Goal: Information Seeking & Learning: Learn about a topic

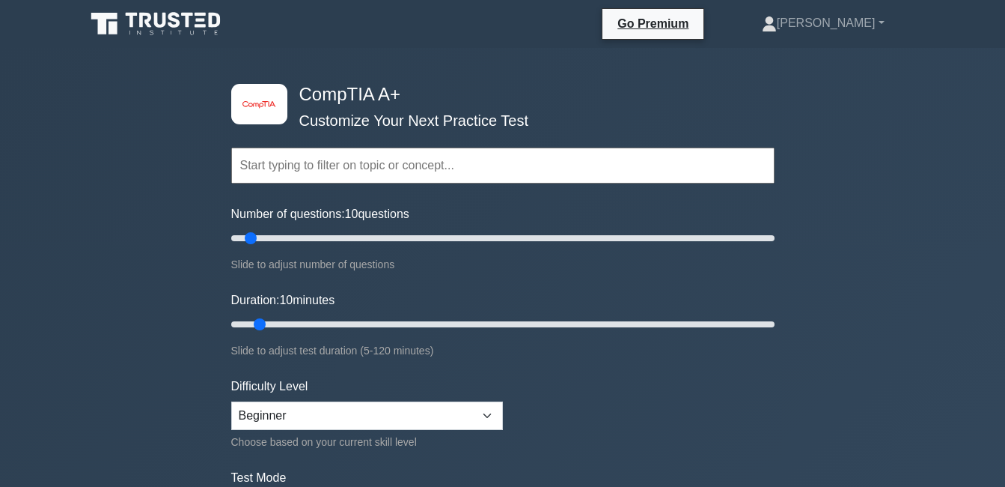
click at [319, 173] on input "text" at bounding box center [502, 165] width 543 height 36
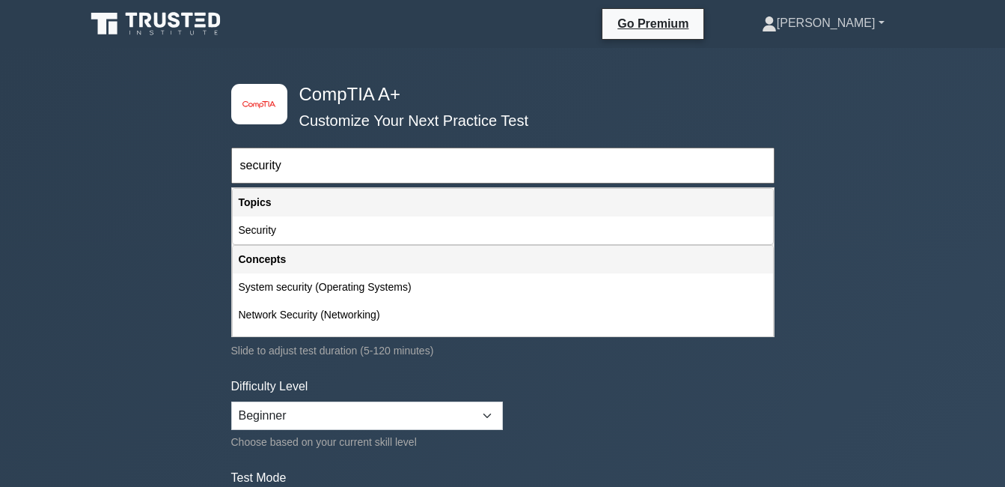
type input "security"
click at [879, 22] on link "[PERSON_NAME]" at bounding box center [823, 23] width 195 height 30
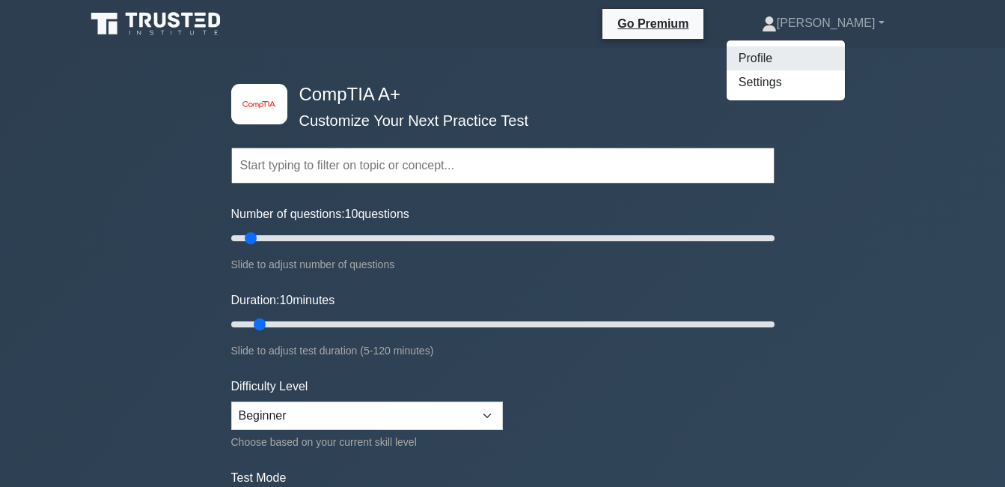
click at [820, 52] on link "Profile" at bounding box center [786, 58] width 118 height 24
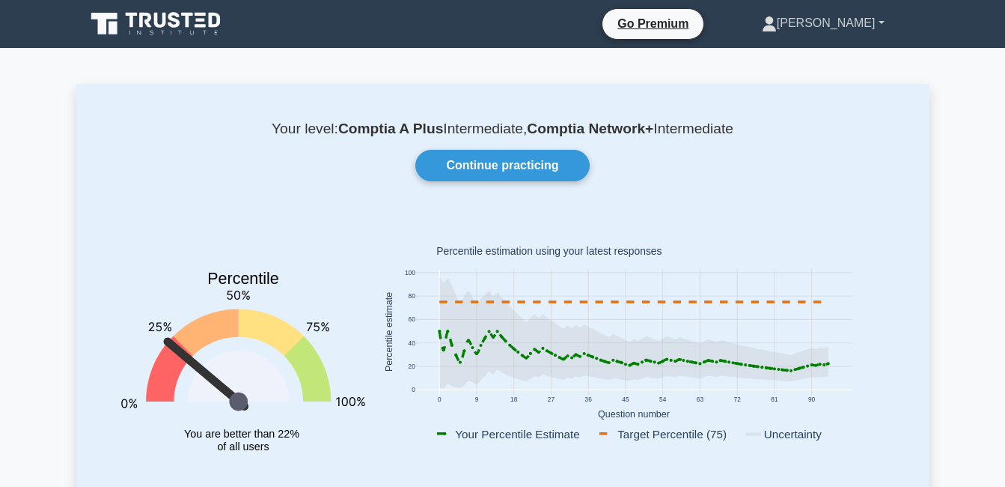
click at [883, 22] on link "[PERSON_NAME]" at bounding box center [823, 23] width 195 height 30
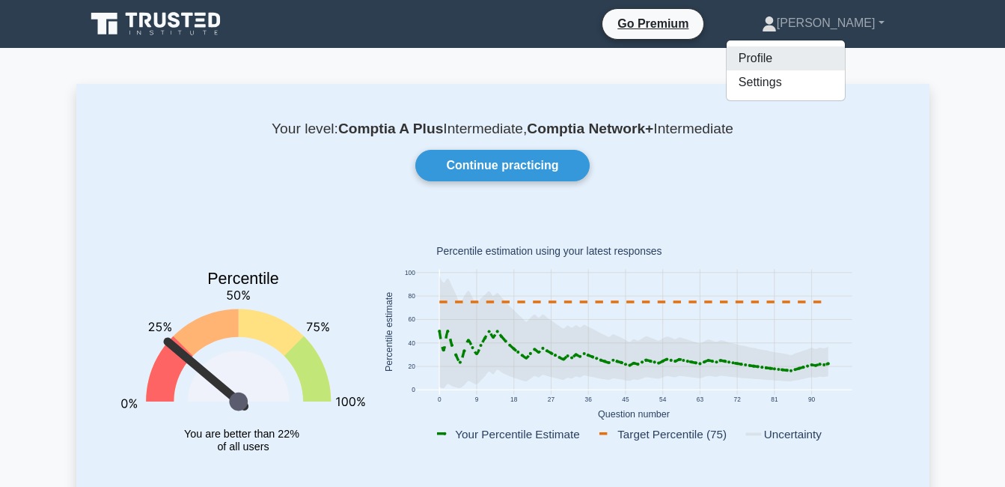
click at [808, 62] on link "Profile" at bounding box center [786, 58] width 118 height 24
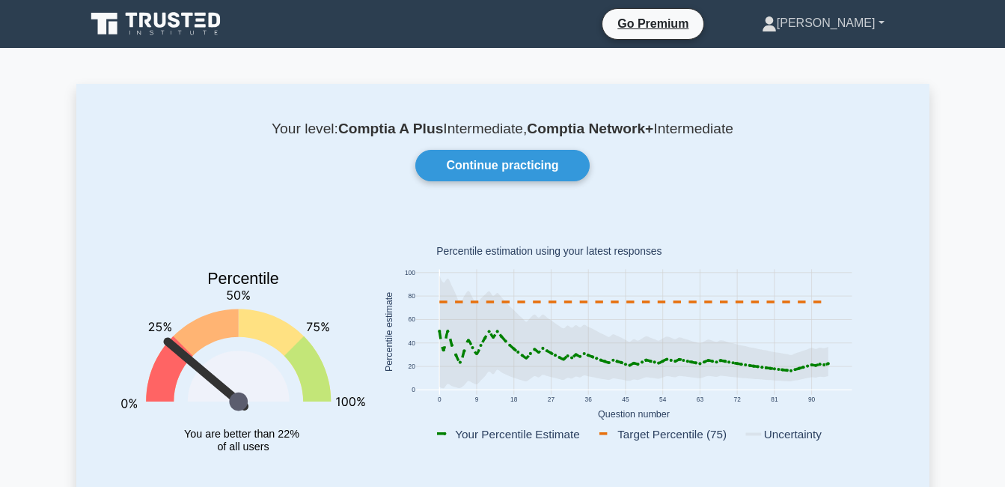
click at [868, 23] on link "[PERSON_NAME]" at bounding box center [823, 23] width 195 height 30
click at [834, 82] on link "Settings" at bounding box center [786, 82] width 118 height 24
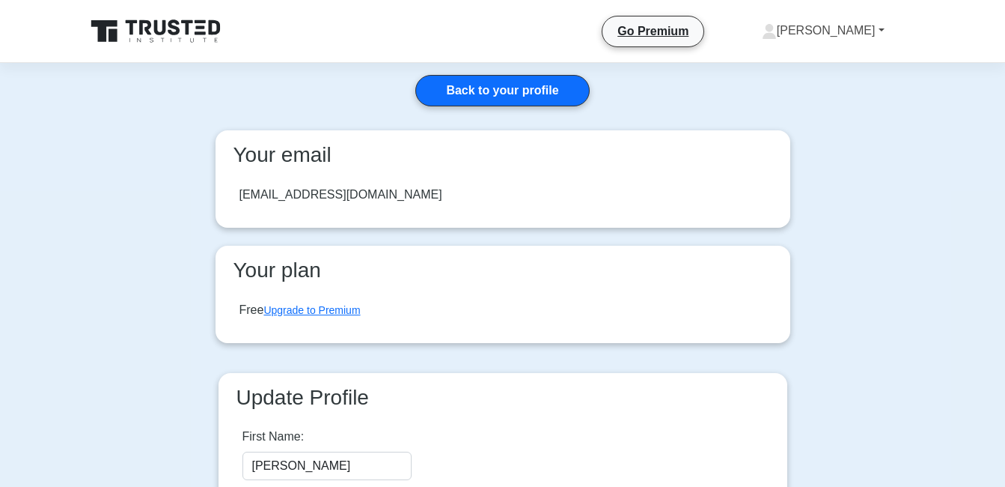
click at [875, 29] on link "[PERSON_NAME]" at bounding box center [823, 31] width 195 height 30
click at [774, 28] on icon at bounding box center [770, 28] width 8 height 8
click at [774, 29] on icon at bounding box center [770, 28] width 8 height 8
click at [802, 58] on link "Profile" at bounding box center [786, 66] width 118 height 24
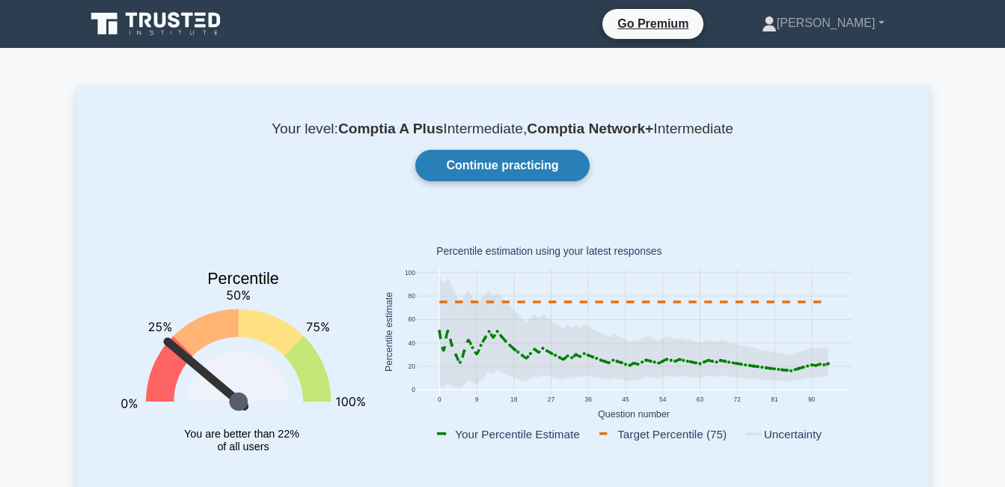
click at [534, 175] on link "Continue practicing" at bounding box center [502, 165] width 174 height 31
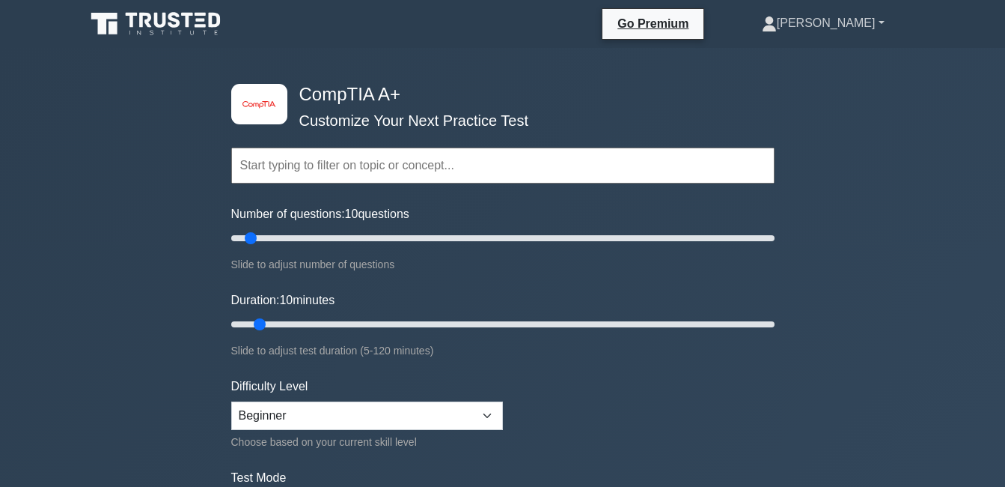
click at [871, 20] on link "[PERSON_NAME]" at bounding box center [823, 23] width 195 height 30
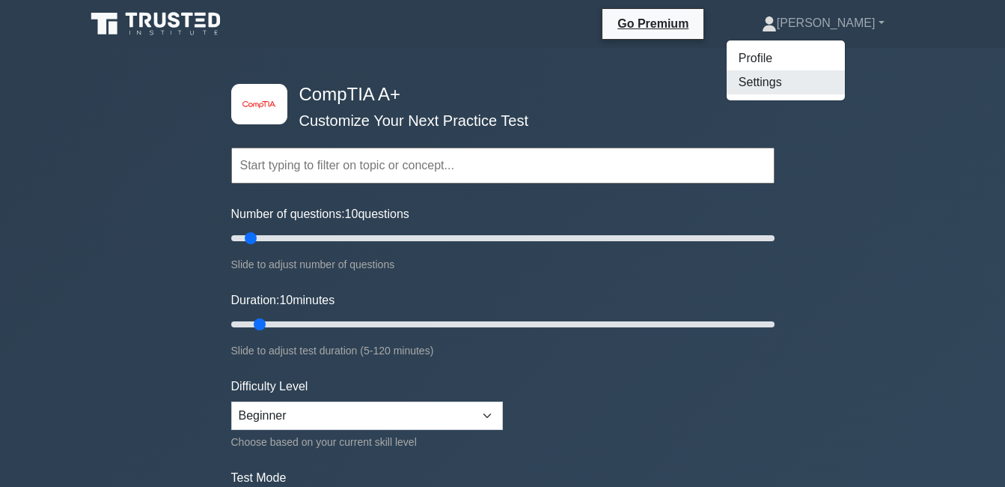
click at [829, 85] on link "Settings" at bounding box center [786, 82] width 118 height 24
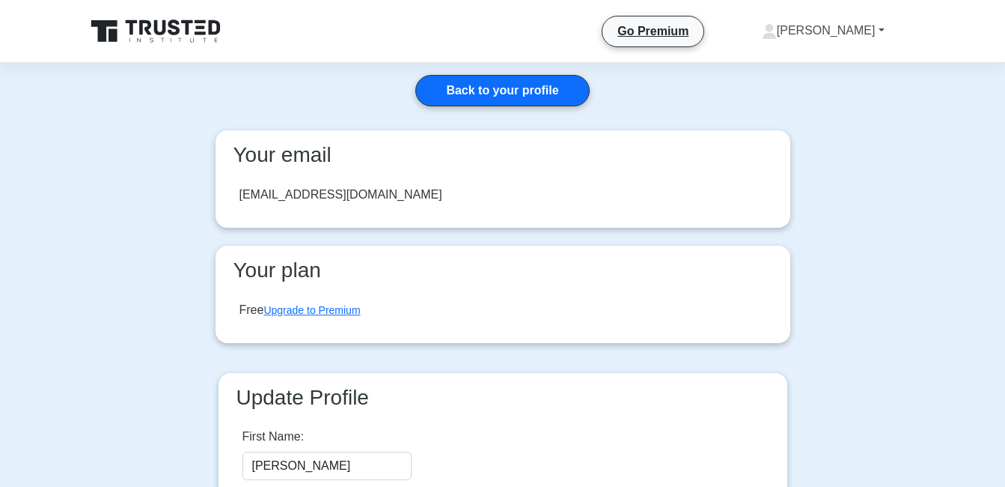
click at [865, 21] on link "[PERSON_NAME]" at bounding box center [823, 31] width 195 height 30
click at [817, 78] on link "Settings" at bounding box center [786, 90] width 118 height 24
click at [864, 26] on link "[PERSON_NAME]" at bounding box center [823, 31] width 195 height 30
click at [814, 60] on link "Profile" at bounding box center [786, 66] width 118 height 24
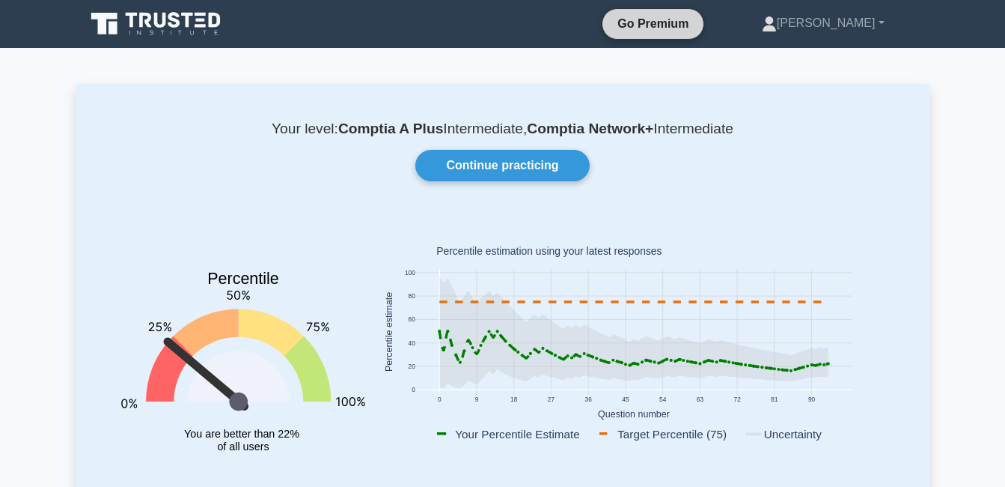
click at [698, 21] on link "Go Premium" at bounding box center [653, 23] width 89 height 19
click at [884, 26] on link "[PERSON_NAME]" at bounding box center [823, 23] width 195 height 30
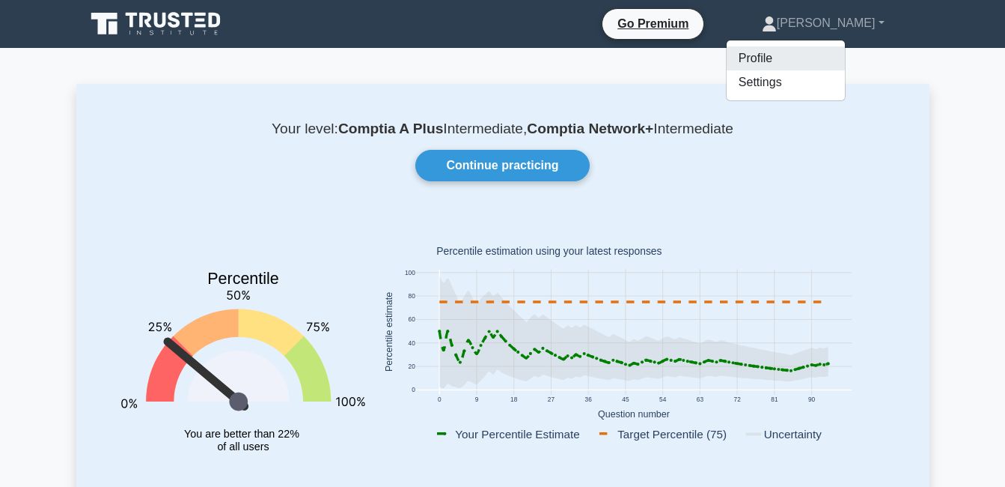
click at [802, 52] on link "Profile" at bounding box center [786, 58] width 118 height 24
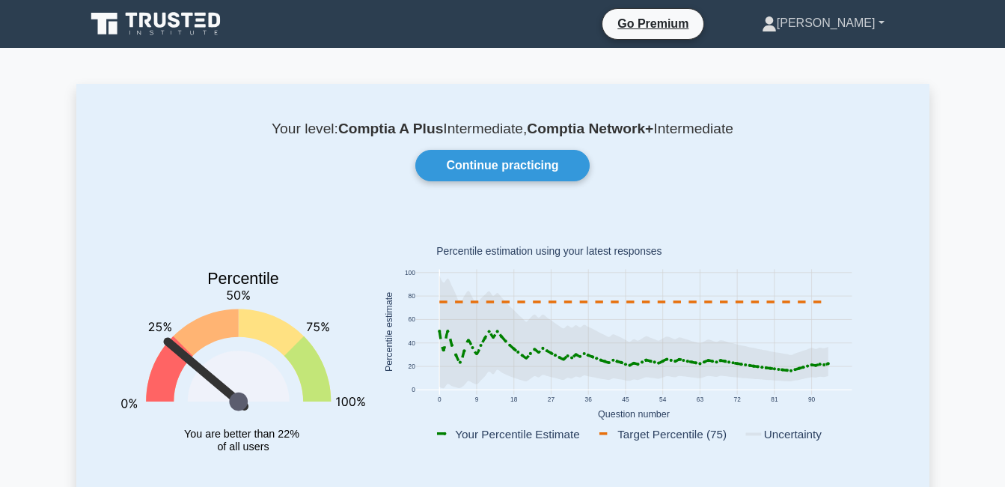
click at [874, 22] on link "Michael" at bounding box center [823, 23] width 195 height 30
click at [808, 75] on link "Settings" at bounding box center [786, 82] width 118 height 24
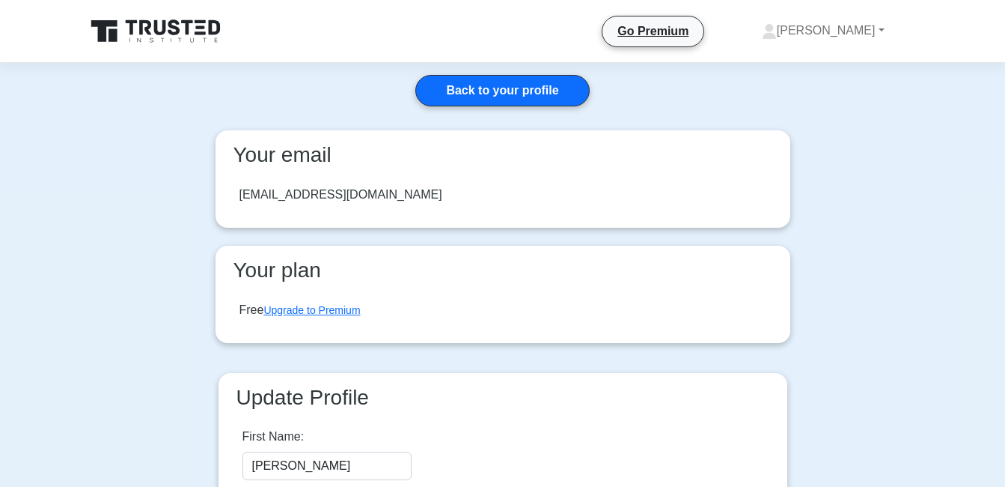
drag, startPoint x: 463, startPoint y: 199, endPoint x: 410, endPoint y: 185, distance: 55.0
click at [439, 192] on div "[EMAIL_ADDRESS][DOMAIN_NAME]" at bounding box center [503, 195] width 551 height 42
drag, startPoint x: 409, startPoint y: 186, endPoint x: 427, endPoint y: 189, distance: 17.5
click at [427, 189] on div "[EMAIL_ADDRESS][DOMAIN_NAME]" at bounding box center [503, 195] width 551 height 42
drag, startPoint x: 427, startPoint y: 189, endPoint x: 448, endPoint y: 195, distance: 21.6
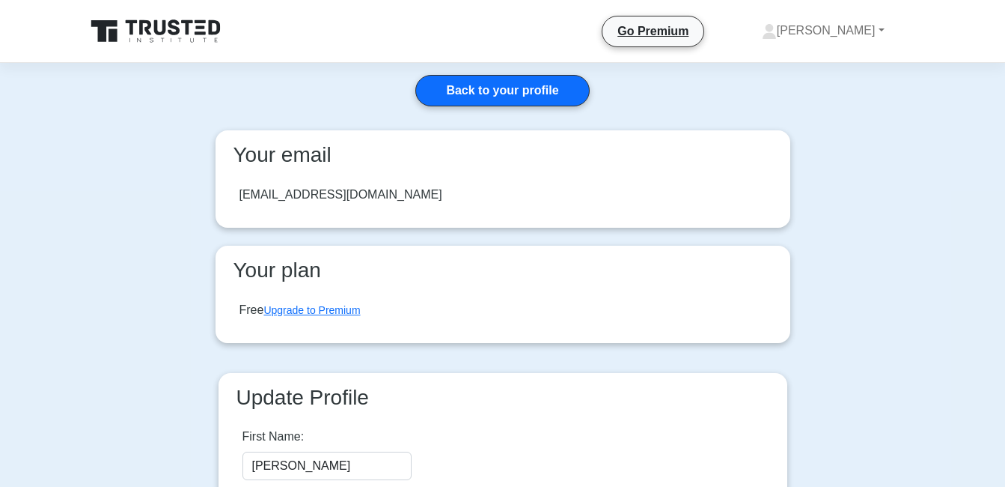
click at [447, 195] on div "[EMAIL_ADDRESS][DOMAIN_NAME]" at bounding box center [503, 195] width 551 height 42
click at [534, 91] on link "Back to your profile" at bounding box center [502, 90] width 174 height 31
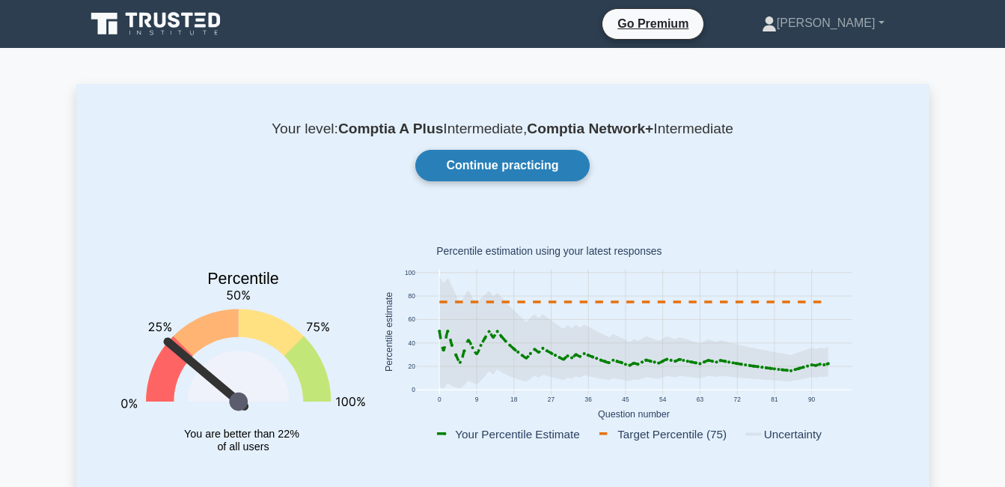
click at [521, 174] on link "Continue practicing" at bounding box center [502, 165] width 174 height 31
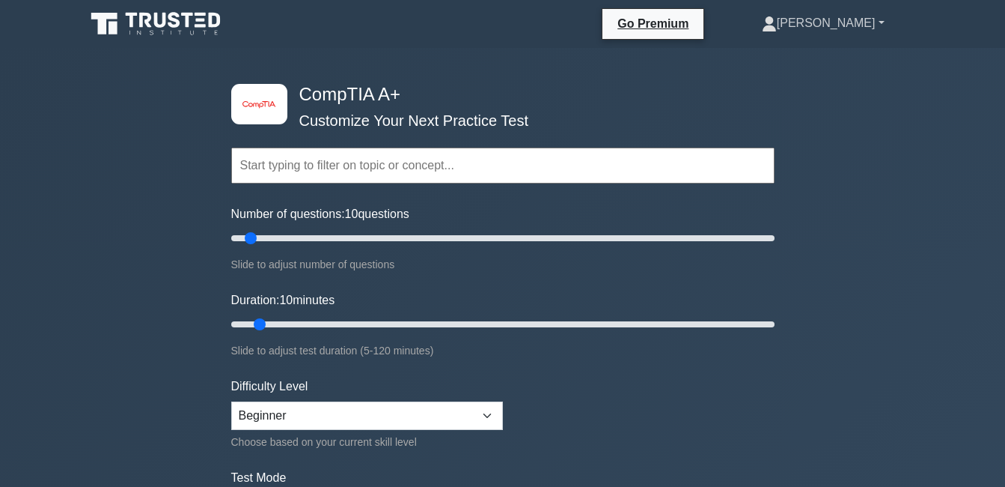
click at [878, 16] on link "[PERSON_NAME]" at bounding box center [823, 23] width 195 height 30
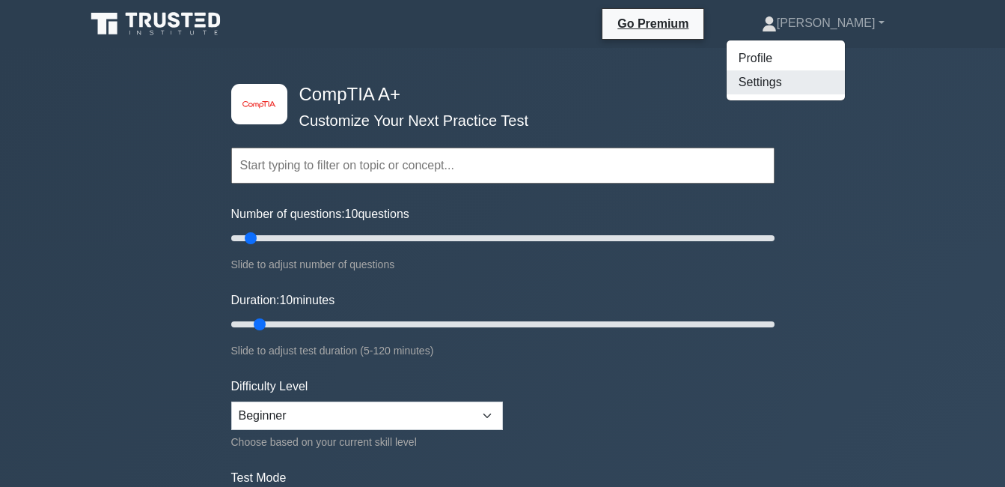
click at [842, 79] on link "Settings" at bounding box center [786, 82] width 118 height 24
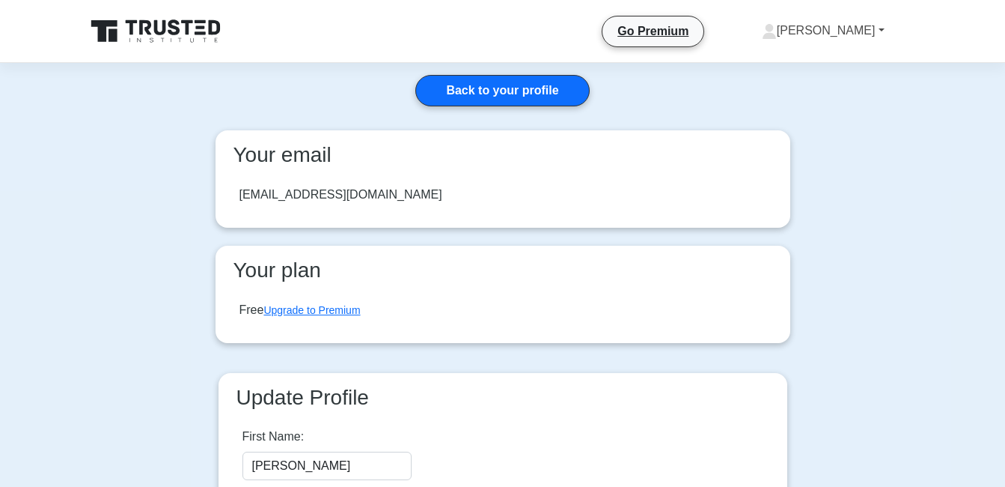
click at [868, 33] on link "[PERSON_NAME]" at bounding box center [823, 31] width 195 height 30
click at [842, 62] on link "Profile" at bounding box center [786, 66] width 118 height 24
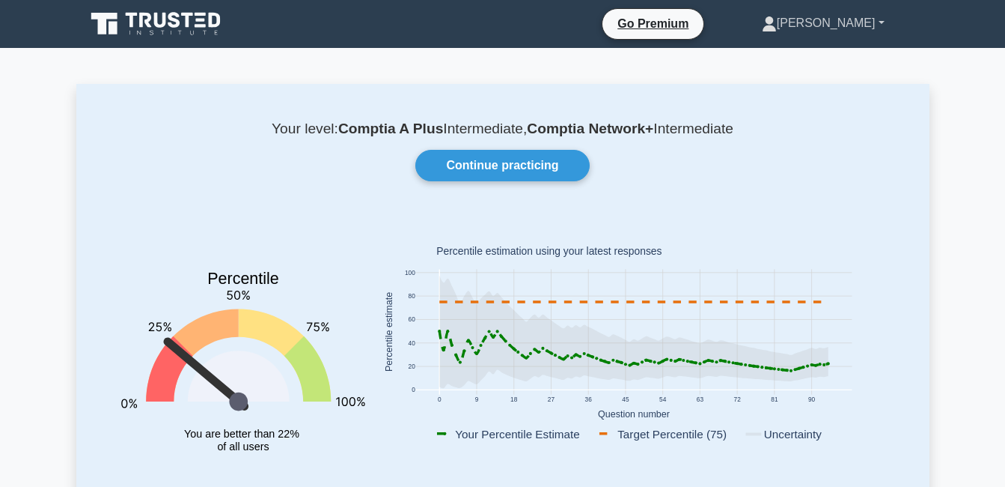
click at [880, 16] on link "Michael" at bounding box center [823, 23] width 195 height 30
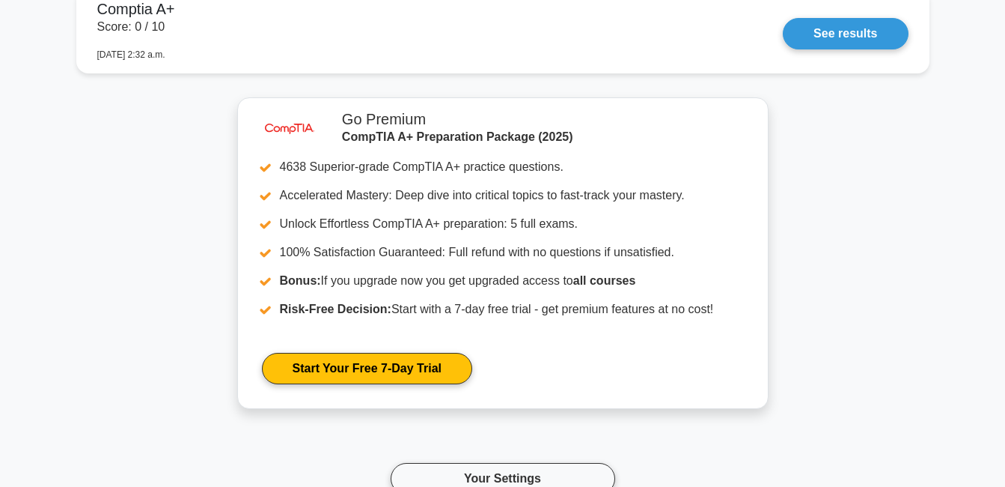
scroll to position [4112, 0]
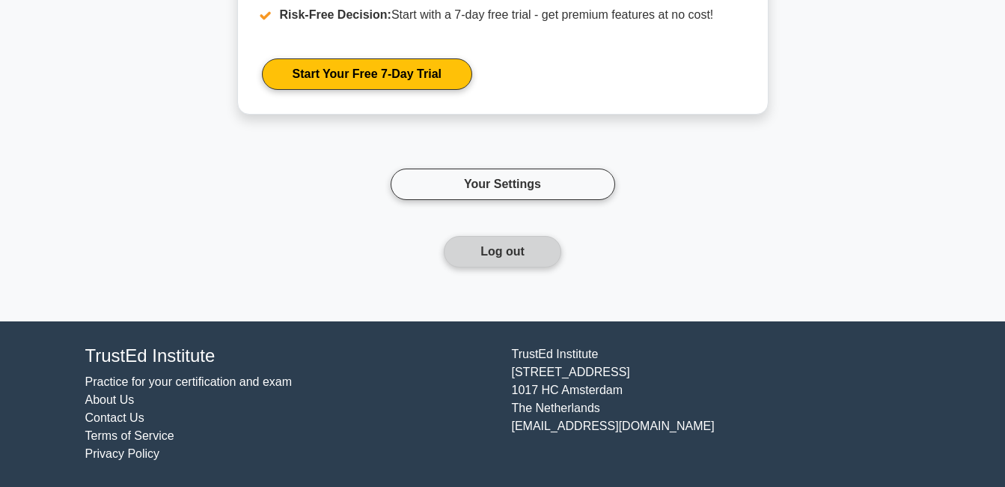
click at [511, 246] on button "Log out" at bounding box center [503, 251] width 118 height 31
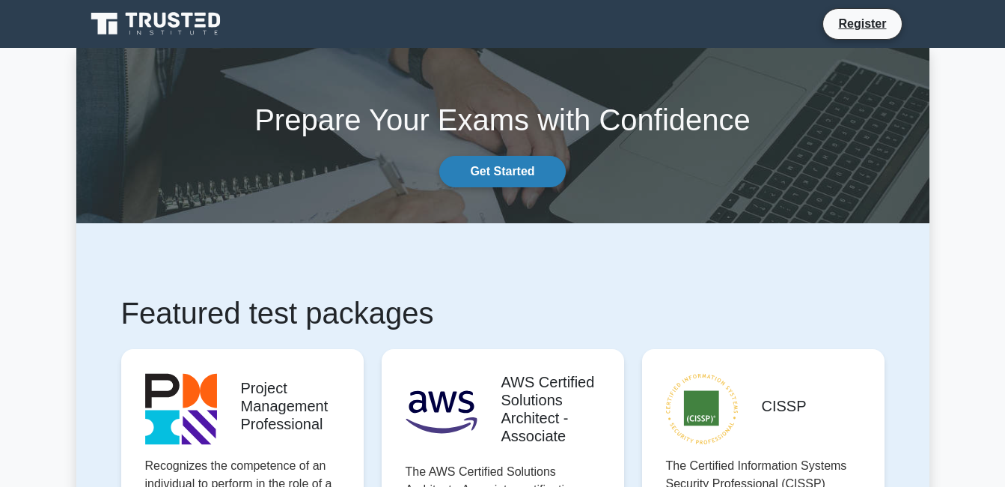
click at [500, 169] on link "Get Started" at bounding box center [502, 171] width 126 height 31
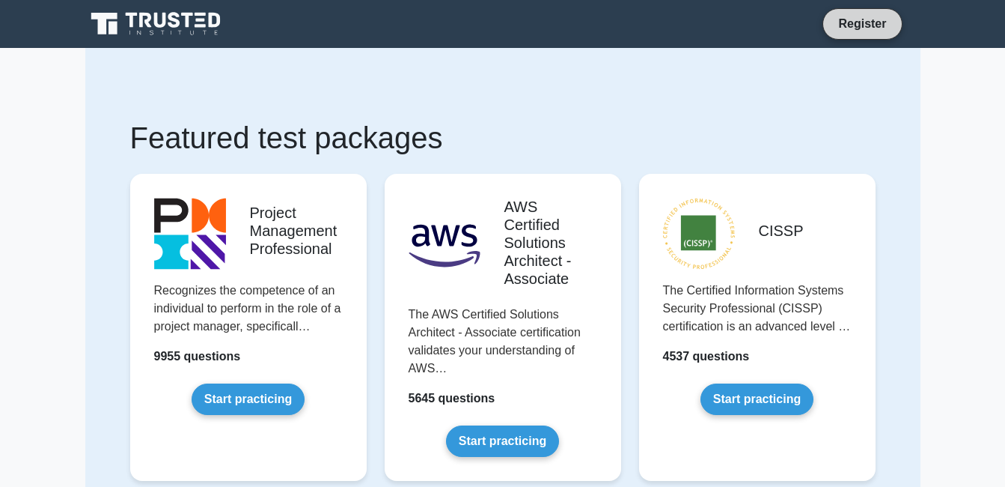
click at [866, 19] on link "Register" at bounding box center [862, 23] width 66 height 19
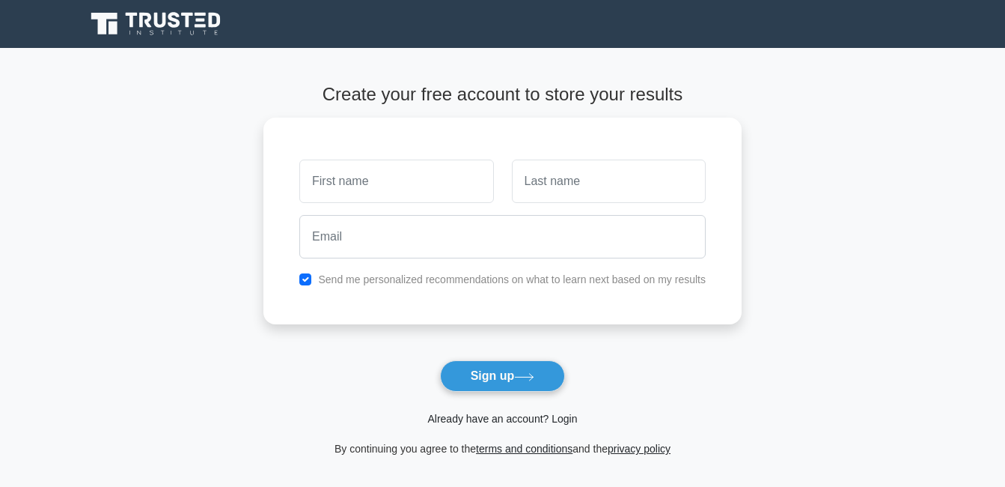
click at [523, 417] on link "Already have an account? Login" at bounding box center [502, 418] width 150 height 12
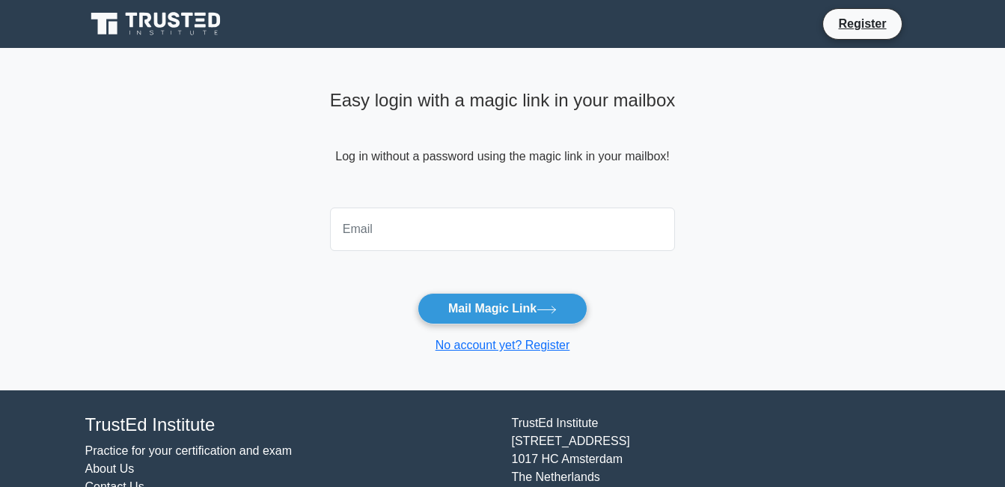
drag, startPoint x: 392, startPoint y: 225, endPoint x: 402, endPoint y: 225, distance: 9.8
click at [395, 225] on input "email" at bounding box center [503, 228] width 346 height 43
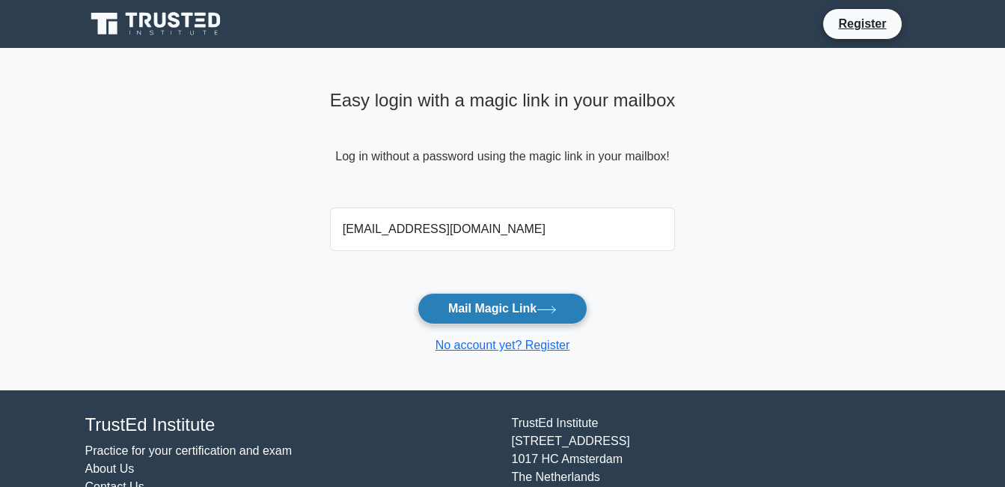
type input "tamondongjomar551@gmail.com"
click at [529, 303] on button "Mail Magic Link" at bounding box center [503, 308] width 170 height 31
click at [534, 311] on button "Mail Magic Link" at bounding box center [503, 308] width 170 height 31
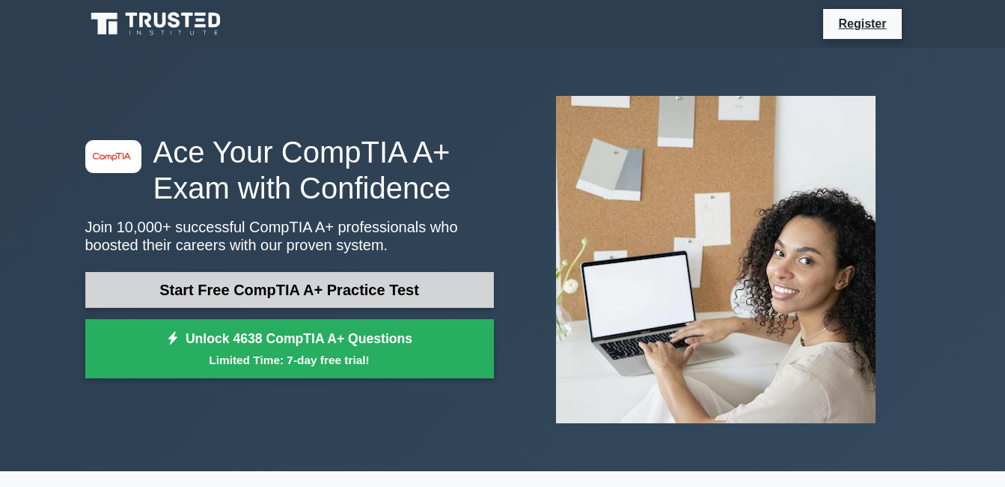
click at [377, 292] on link "Start Free CompTIA A+ Practice Test" at bounding box center [289, 290] width 409 height 36
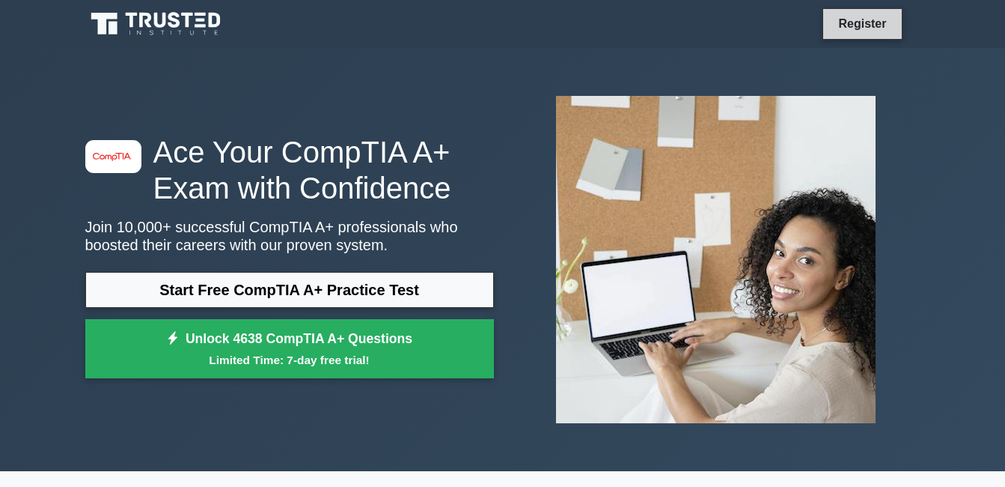
click at [867, 21] on link "Register" at bounding box center [862, 23] width 66 height 19
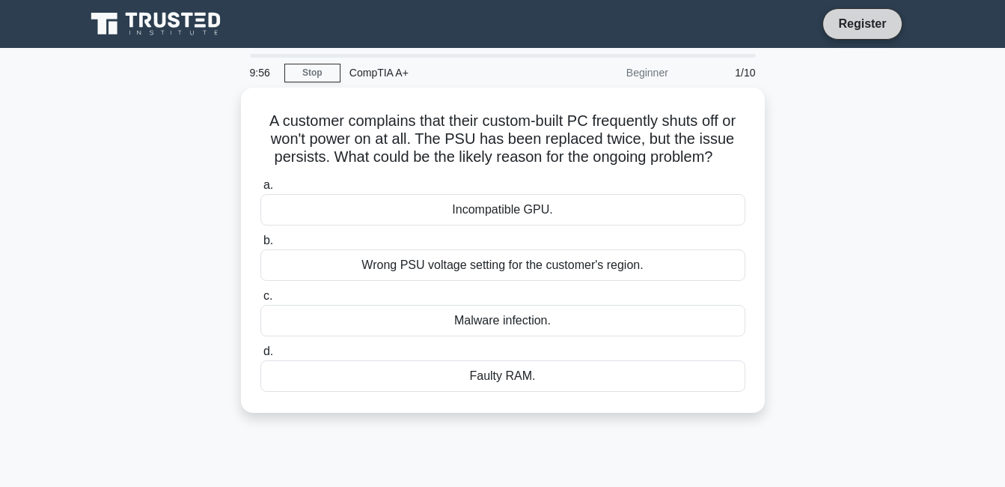
click at [868, 23] on link "Register" at bounding box center [862, 23] width 66 height 19
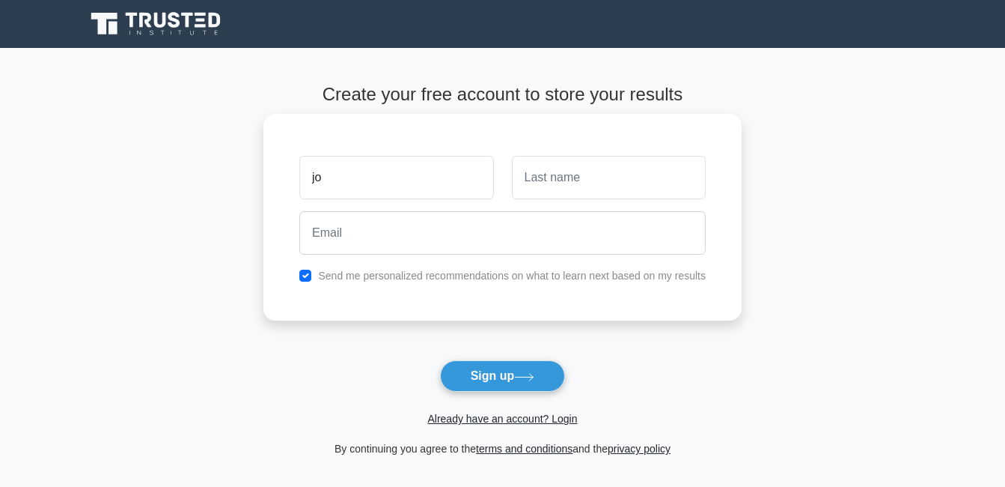
type input "j"
type input "JOMAR"
click at [609, 179] on input "text" at bounding box center [609, 177] width 194 height 43
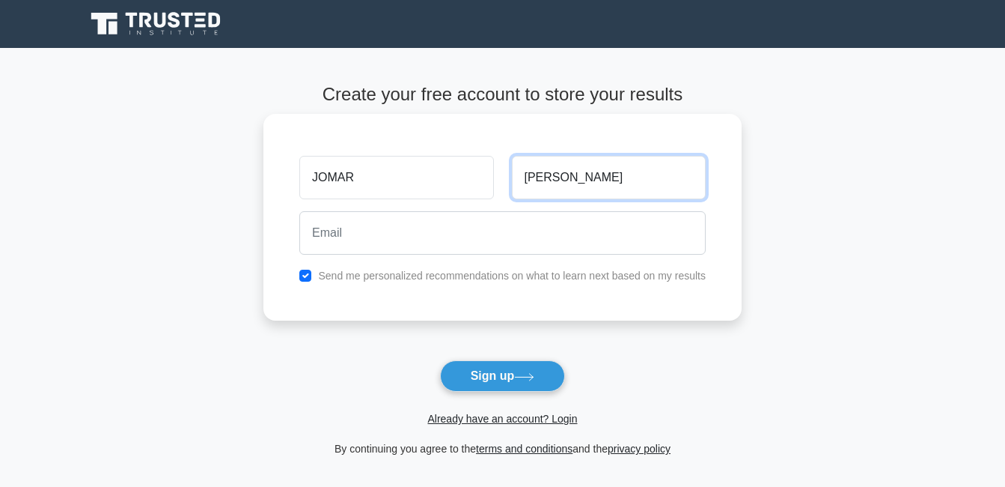
type input "TAMONDONG"
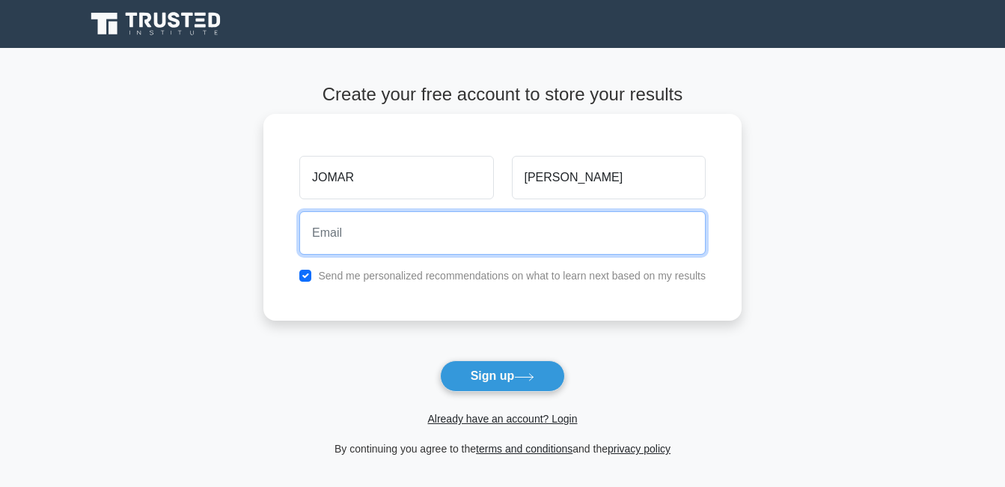
click at [359, 228] on input "email" at bounding box center [502, 232] width 406 height 43
type input "tamondongjomar551@gmail.com"
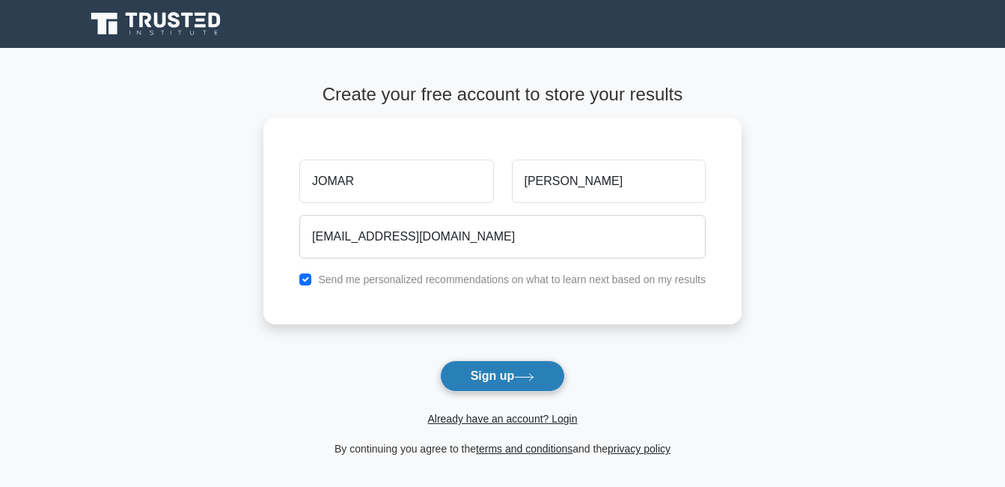
click at [514, 377] on button "Sign up" at bounding box center [503, 375] width 126 height 31
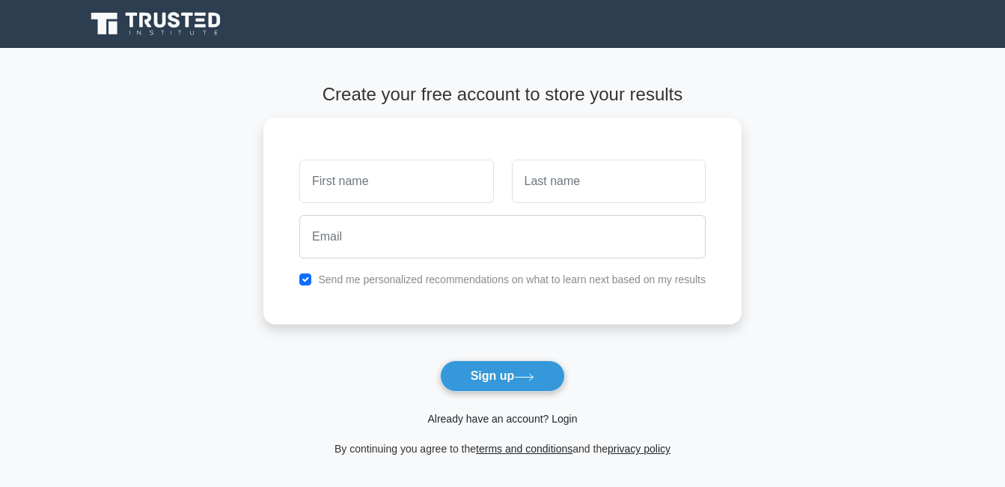
click at [505, 418] on link "Already have an account? Login" at bounding box center [502, 418] width 150 height 12
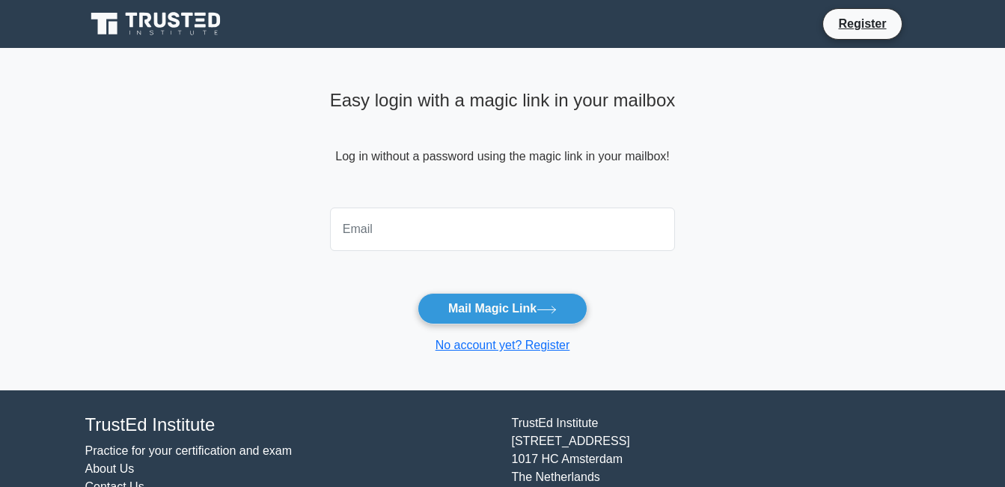
click at [444, 234] on input "email" at bounding box center [503, 228] width 346 height 43
type input "[EMAIL_ADDRESS][DOMAIN_NAME]"
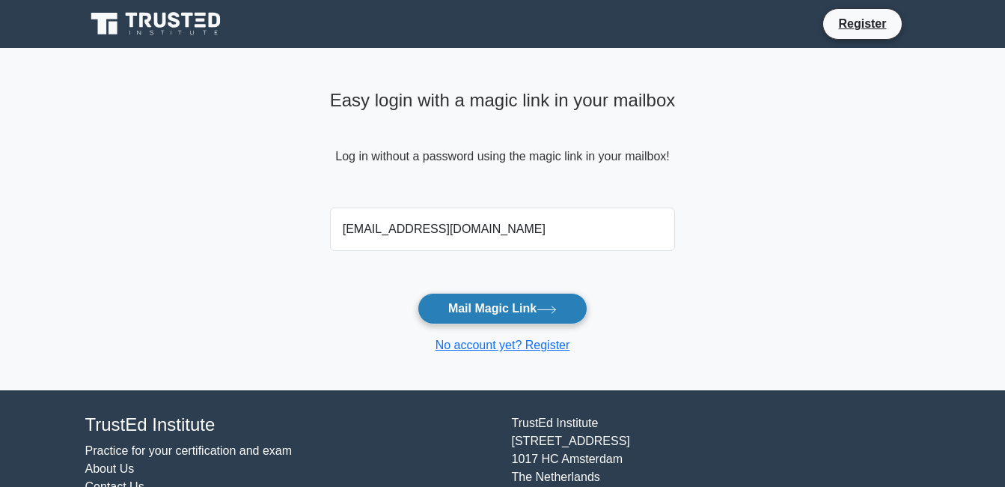
click at [457, 309] on button "Mail Magic Link" at bounding box center [503, 308] width 170 height 31
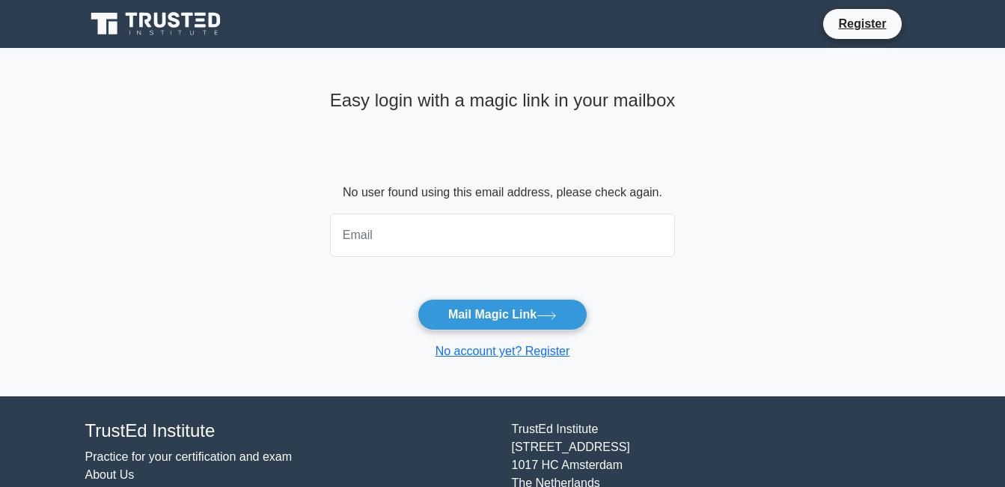
click at [415, 240] on input "email" at bounding box center [503, 234] width 346 height 43
type input "[EMAIL_ADDRESS][DOMAIN_NAME]"
drag, startPoint x: 514, startPoint y: 245, endPoint x: 305, endPoint y: 234, distance: 209.9
click at [305, 234] on main "Easy login with a magic link in your mailbox No user found using this email add…" at bounding box center [502, 222] width 1005 height 348
click at [424, 232] on input "email" at bounding box center [503, 234] width 346 height 43
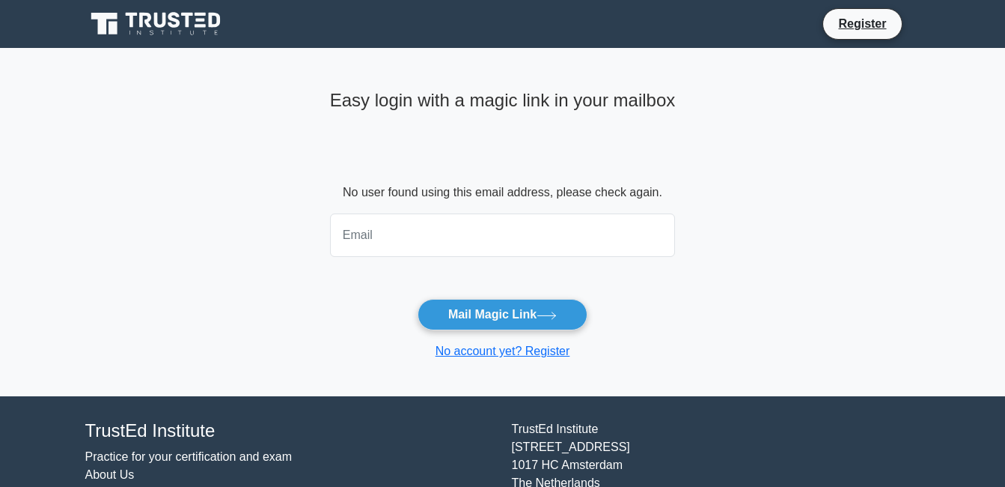
type input "tamondongjomar551@gmail.com"
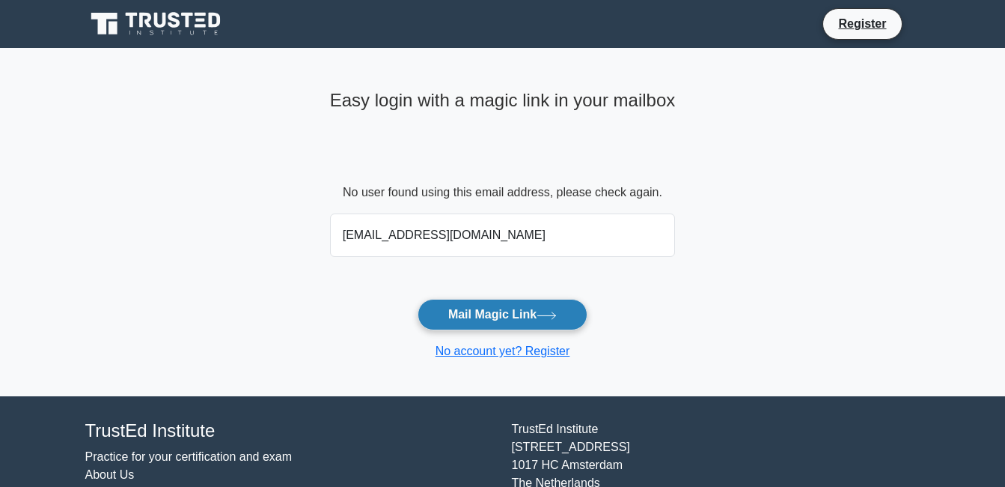
click at [477, 307] on button "Mail Magic Link" at bounding box center [503, 314] width 170 height 31
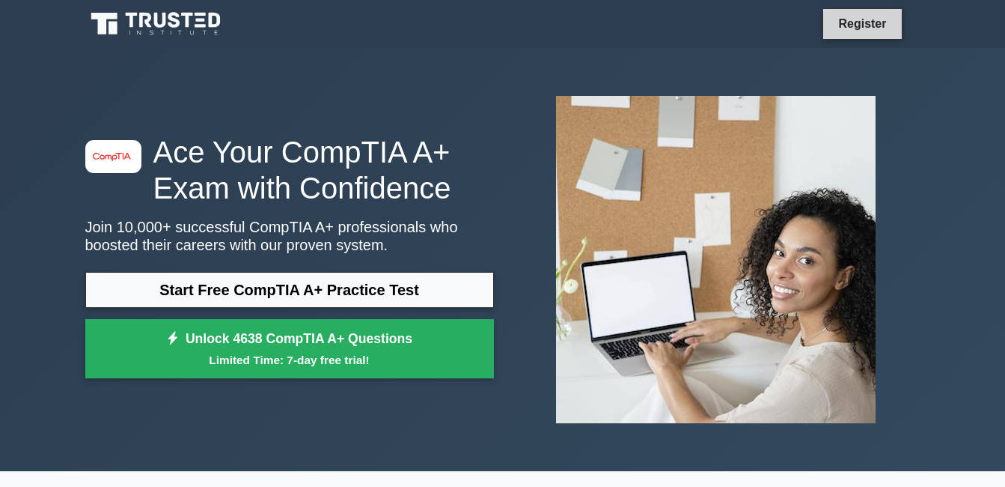
click at [873, 29] on link "Register" at bounding box center [862, 23] width 66 height 19
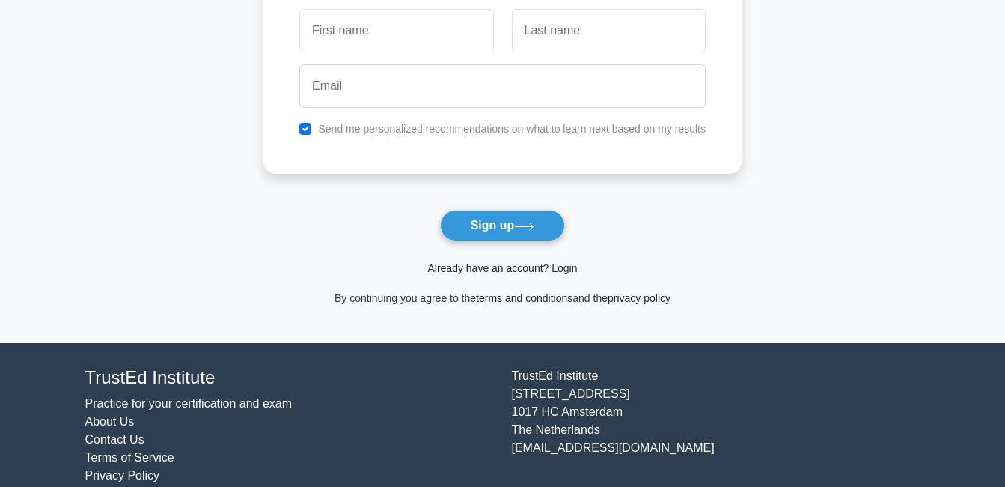
scroll to position [173, 0]
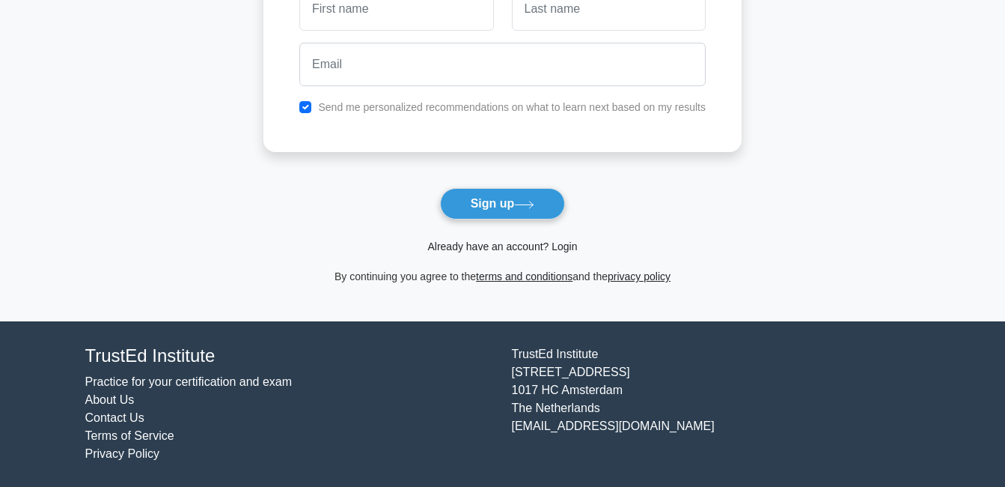
click at [478, 250] on link "Already have an account? Login" at bounding box center [502, 246] width 150 height 12
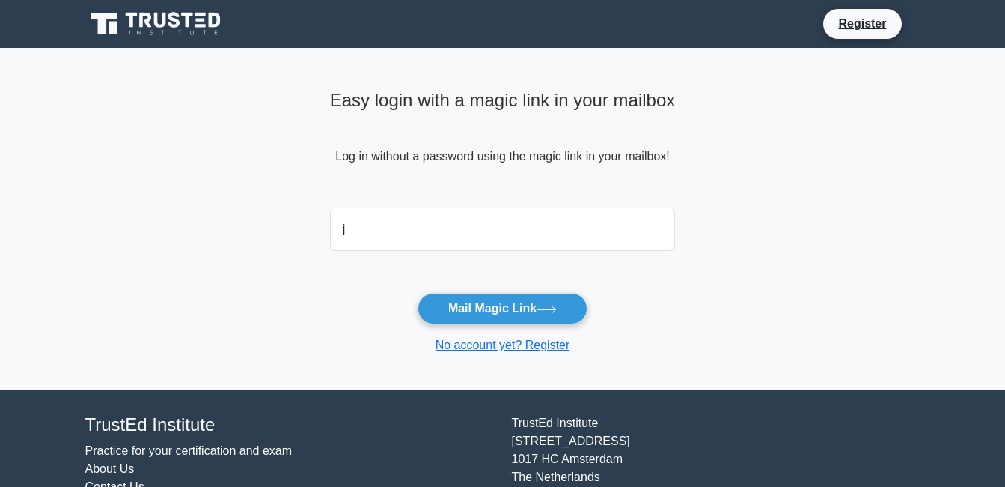
type input "jojonas200@gmail.com"
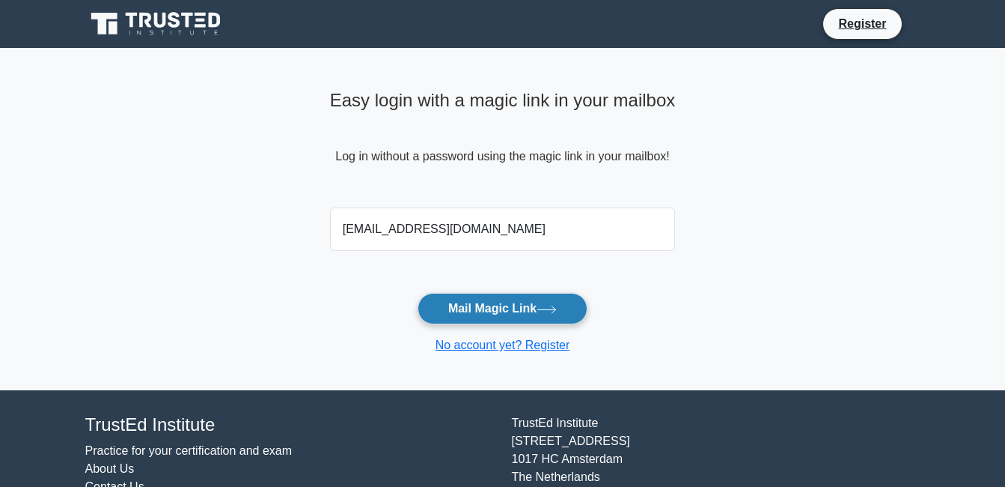
click at [502, 313] on button "Mail Magic Link" at bounding box center [503, 308] width 170 height 31
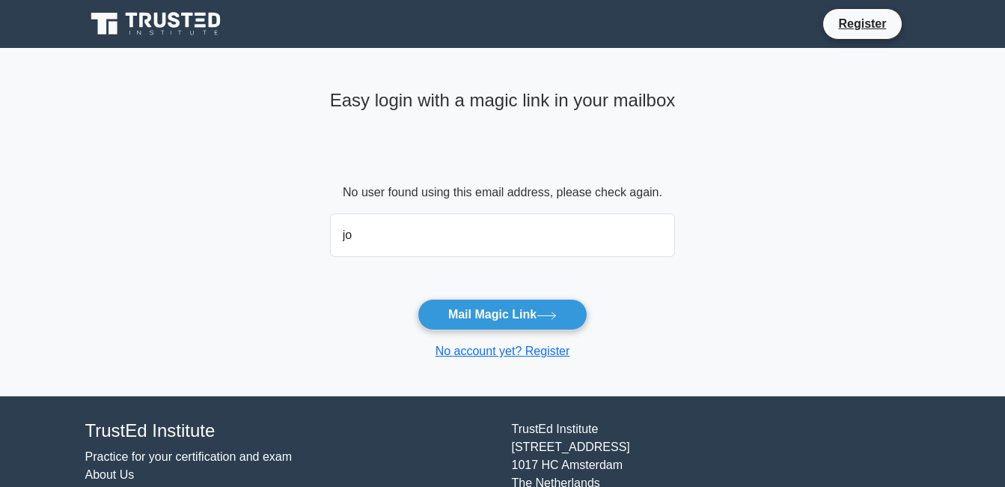
type input "j"
type input "[EMAIL_ADDRESS][DOMAIN_NAME]"
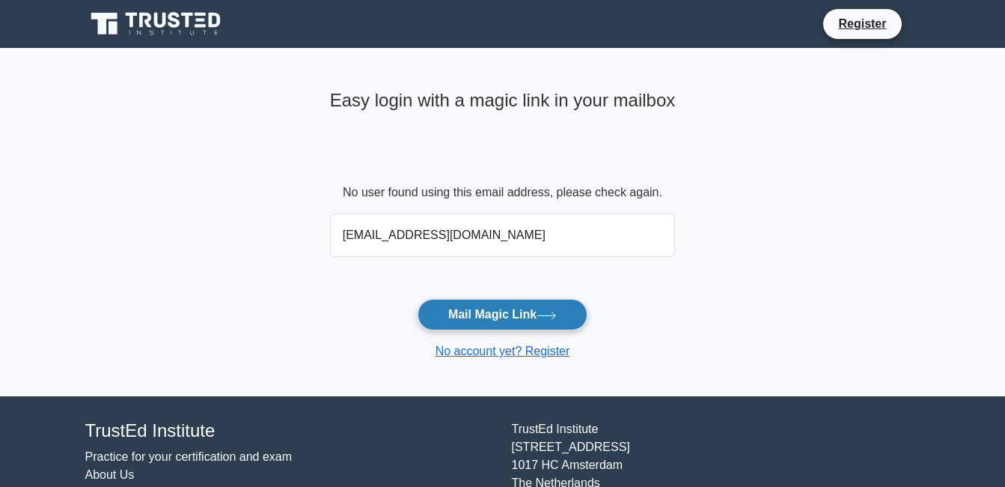
click at [456, 304] on button "Mail Magic Link" at bounding box center [503, 314] width 170 height 31
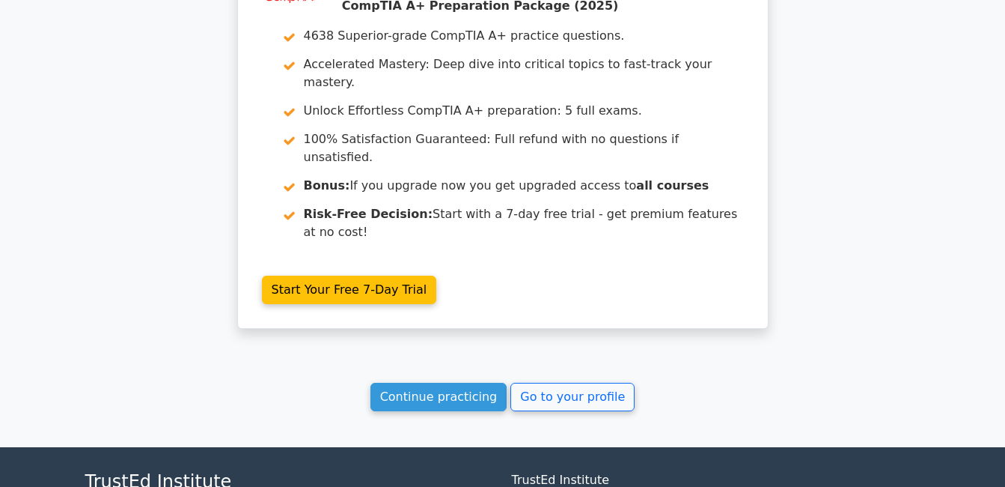
scroll to position [2637, 0]
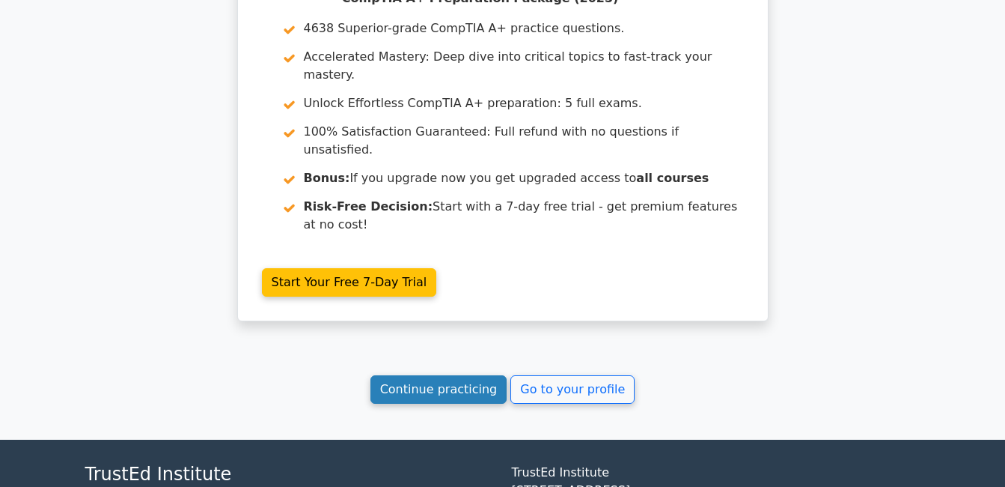
click at [457, 375] on link "Continue practicing" at bounding box center [439, 389] width 137 height 28
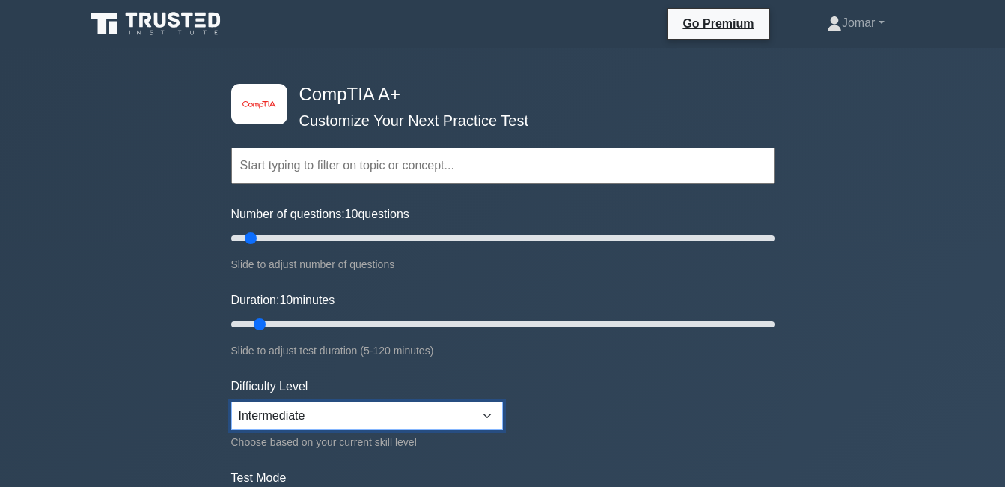
click at [484, 414] on select "Beginner Intermediate Expert" at bounding box center [367, 415] width 272 height 28
select select "beginner"
click at [231, 401] on select "Beginner Intermediate Expert" at bounding box center [367, 415] width 272 height 28
click at [328, 162] on input "text" at bounding box center [502, 165] width 543 height 36
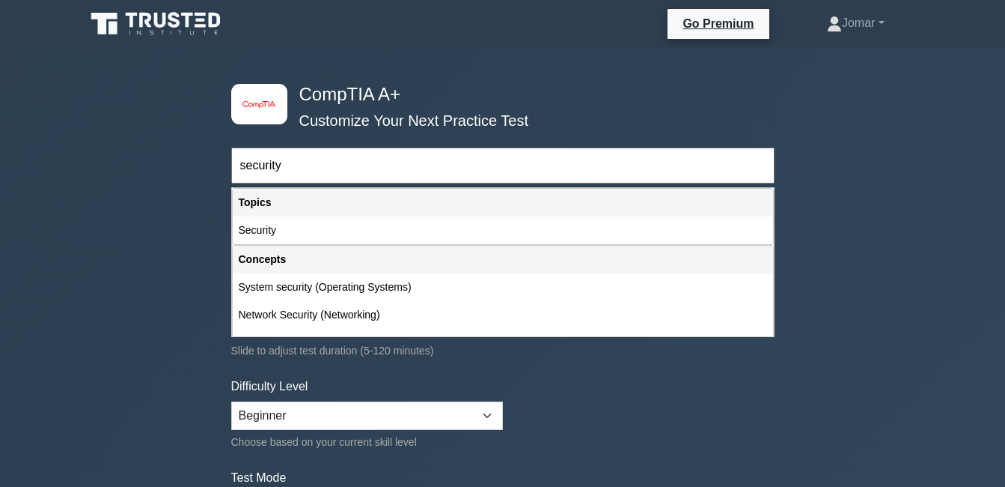
type input "security"
click at [615, 388] on form "security Topics Hardware Operating Systems Networking Security Troubleshooting …" at bounding box center [502, 333] width 543 height 463
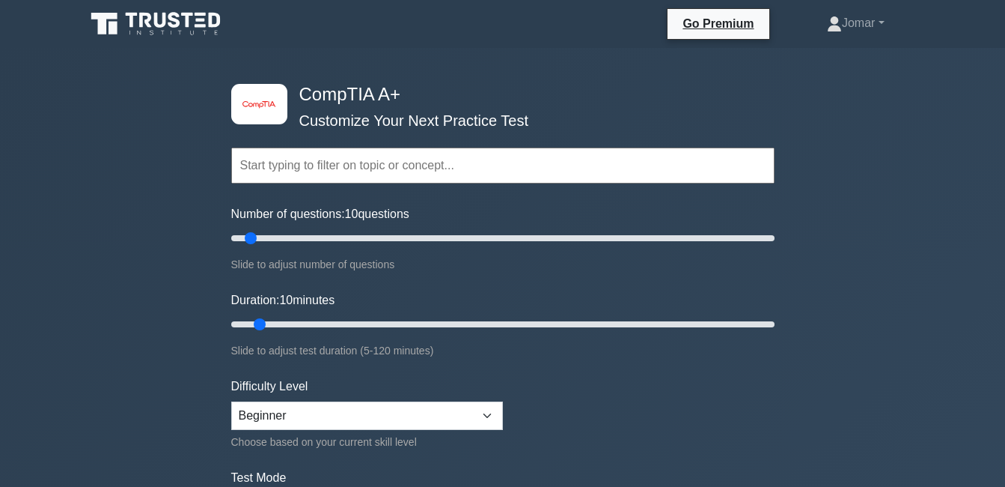
click at [353, 168] on input "text" at bounding box center [502, 165] width 543 height 36
click at [272, 175] on input "text" at bounding box center [502, 165] width 543 height 36
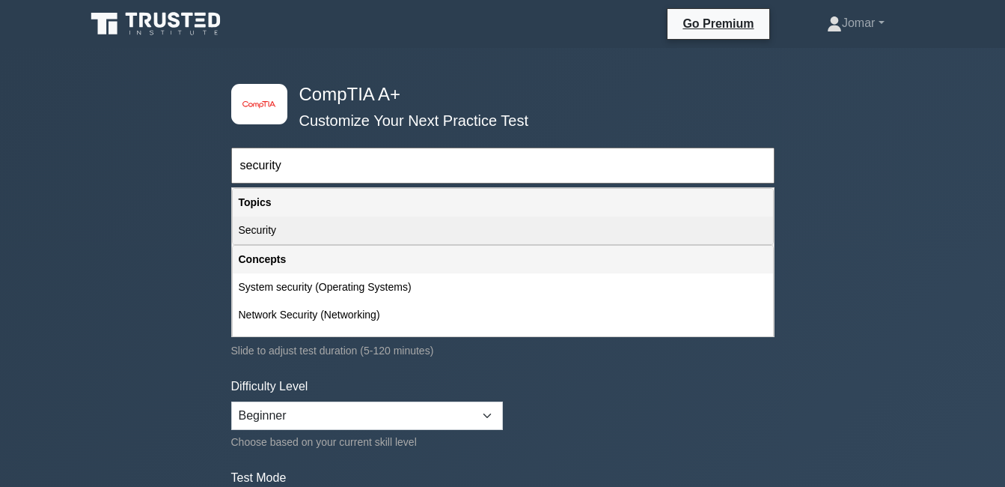
click at [269, 234] on div "Security" at bounding box center [503, 230] width 540 height 28
type input "Security"
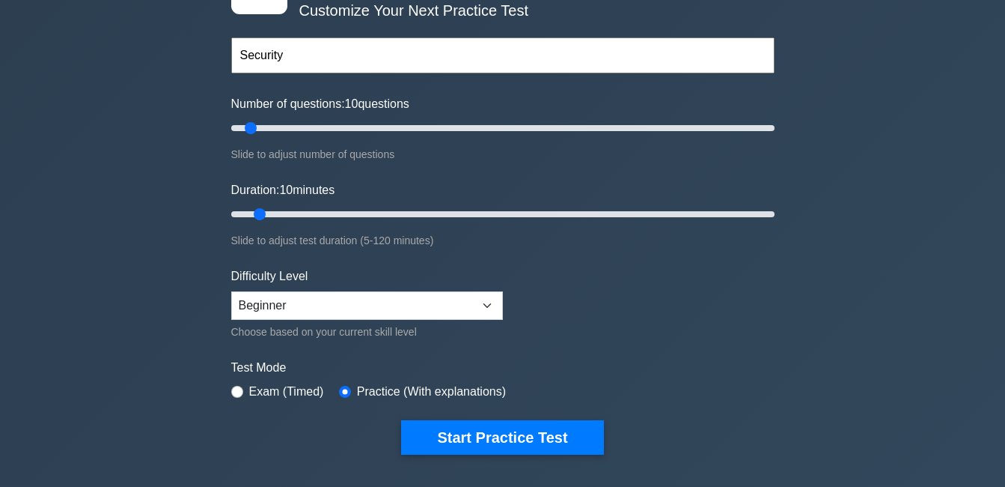
scroll to position [150, 0]
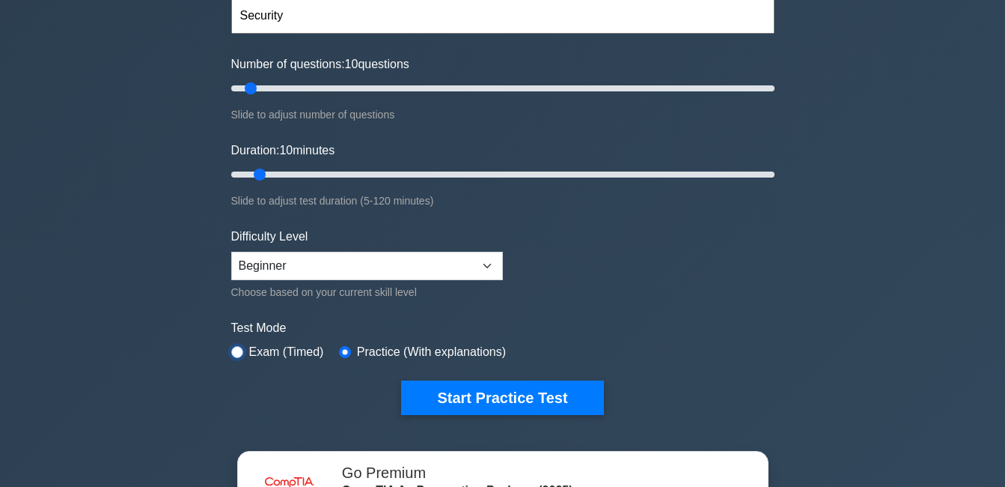
click at [237, 351] on input "radio" at bounding box center [237, 352] width 12 height 12
radio input "true"
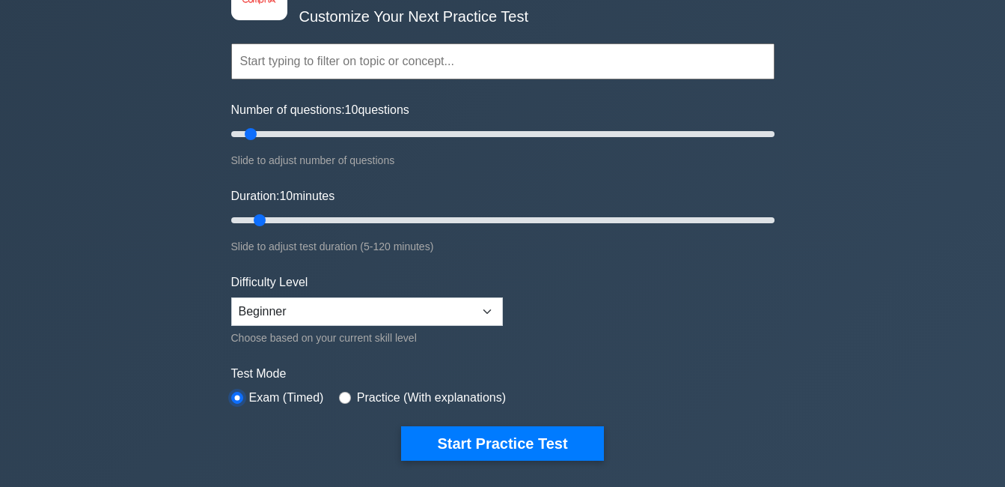
scroll to position [0, 0]
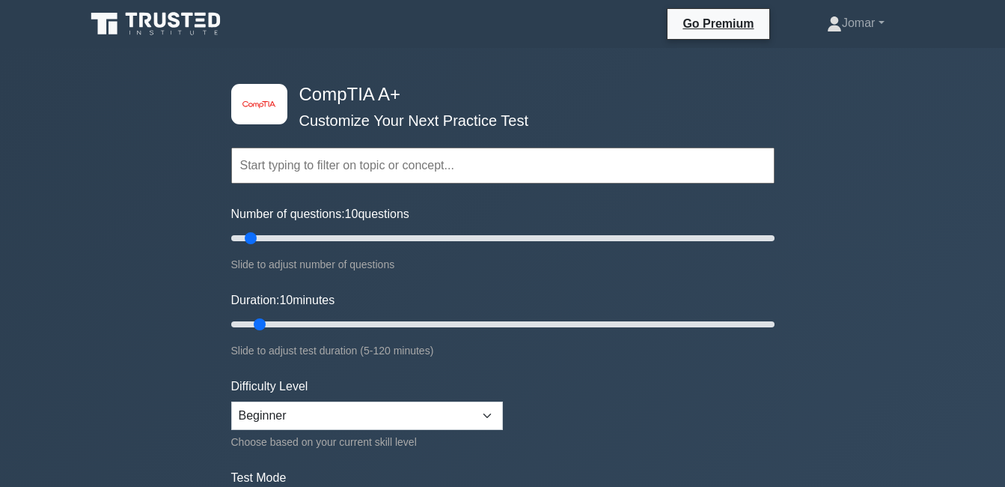
click at [299, 168] on input "text" at bounding box center [502, 165] width 543 height 36
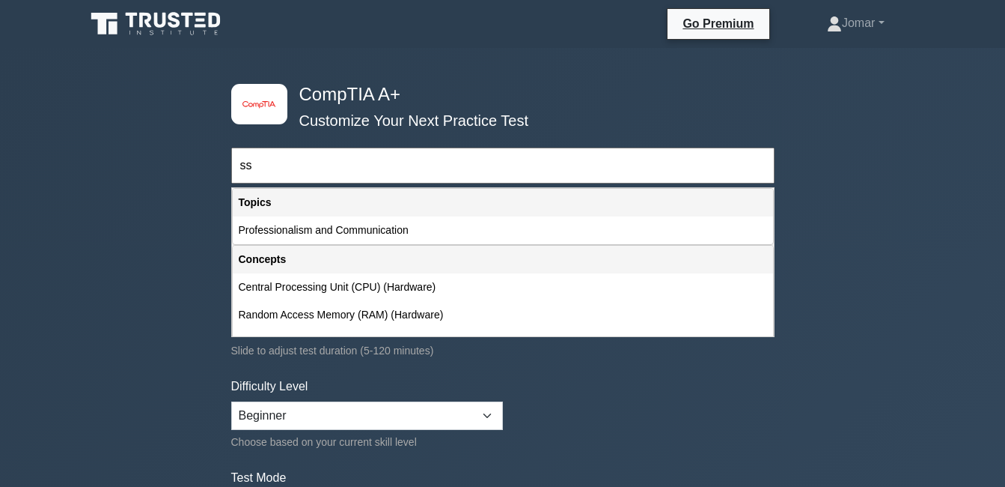
type input "s"
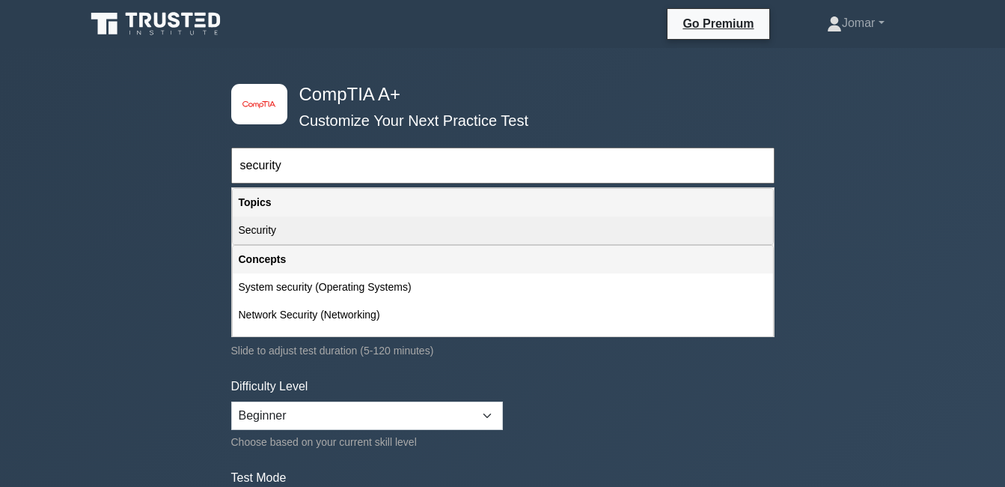
click at [261, 228] on div "Security" at bounding box center [503, 230] width 540 height 28
type input "Security"
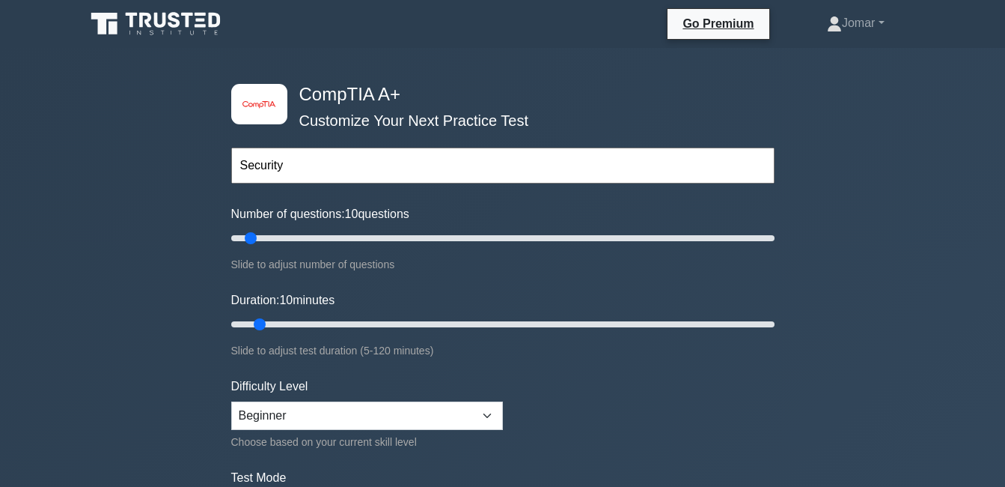
scroll to position [75, 0]
